Goal: Entertainment & Leisure: Consume media (video, audio)

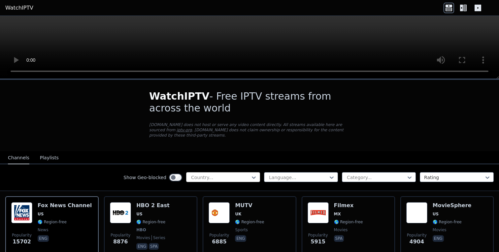
click at [213, 177] on div at bounding box center [220, 177] width 60 height 7
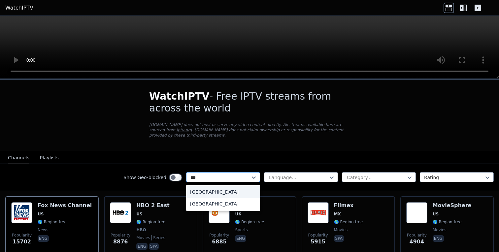
type input "****"
click at [199, 192] on div "[GEOGRAPHIC_DATA]" at bounding box center [223, 192] width 74 height 12
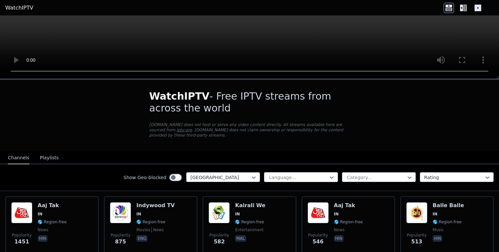
click at [295, 177] on div at bounding box center [298, 177] width 60 height 7
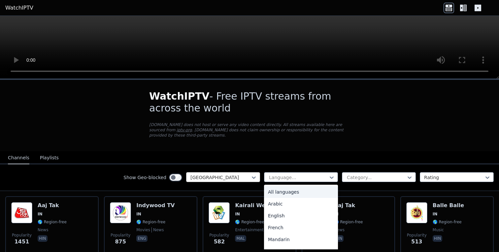
click at [241, 179] on div at bounding box center [220, 177] width 60 height 7
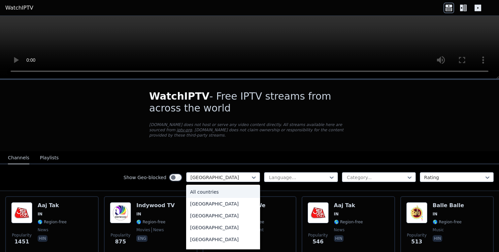
click at [218, 194] on div "All countries" at bounding box center [223, 192] width 74 height 12
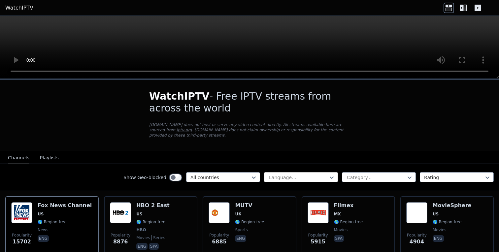
click at [282, 180] on div at bounding box center [298, 177] width 60 height 7
type input "*"
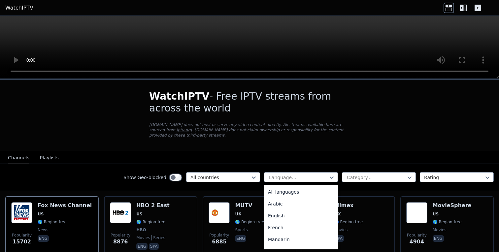
click at [348, 143] on div "WatchIPTV - Free IPTV streams from across the world [DOMAIN_NAME] does not host…" at bounding box center [250, 115] width 222 height 71
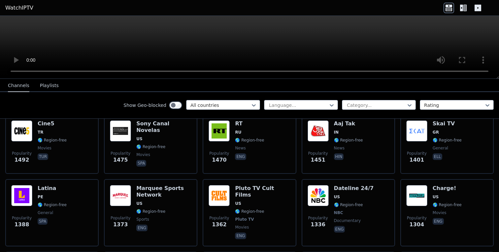
scroll to position [616, 0]
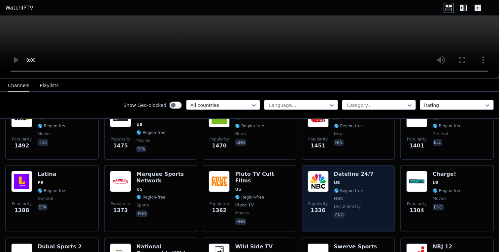
click at [345, 174] on h6 "Dateline 24/7" at bounding box center [354, 174] width 40 height 7
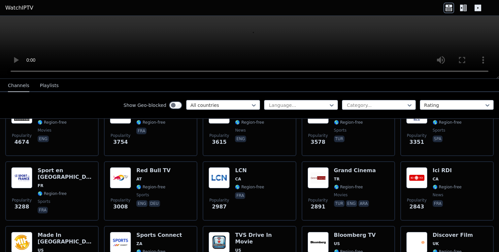
scroll to position [0, 0]
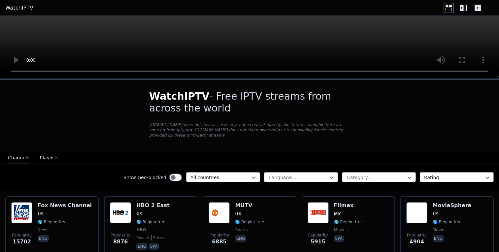
click at [47, 158] on button "Playlists" at bounding box center [49, 158] width 19 height 13
